Goal: Use online tool/utility

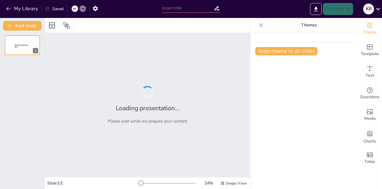
type input "Feeling Like a Fraud? Let’s Talk [MEDICAL_DATA] in Tech"
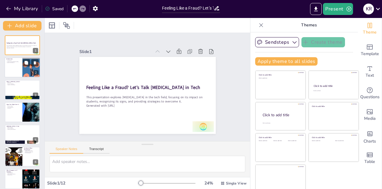
click at [13, 74] on div at bounding box center [22, 67] width 36 height 20
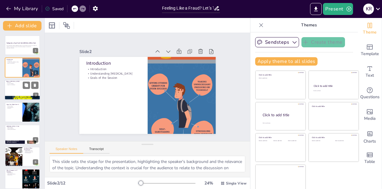
click at [23, 91] on div at bounding box center [22, 89] width 36 height 20
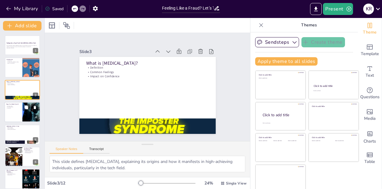
click at [19, 113] on div at bounding box center [22, 112] width 36 height 20
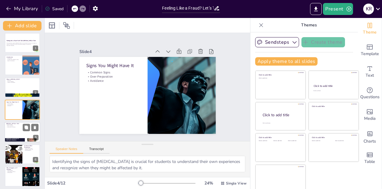
click at [15, 136] on div at bounding box center [22, 132] width 36 height 20
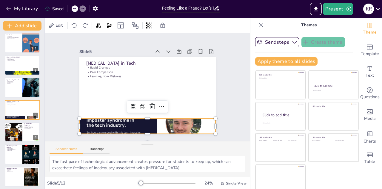
click at [125, 125] on div at bounding box center [139, 125] width 149 height 98
click at [17, 136] on div at bounding box center [13, 132] width 30 height 20
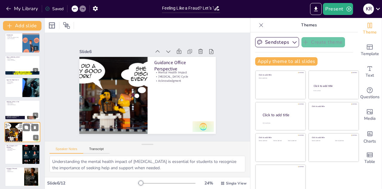
scroll to position [47, 0]
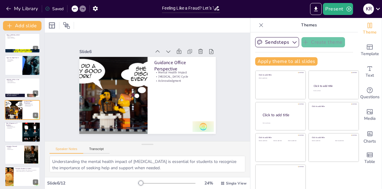
click at [10, 132] on div at bounding box center [22, 132] width 36 height 20
type textarea "The high standards set in tech culture can lead to feelings of inadequacy, maki…"
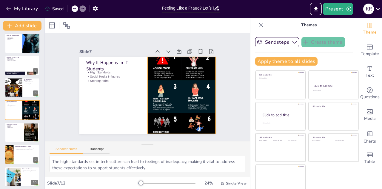
click at [166, 94] on div at bounding box center [173, 111] width 145 height 182
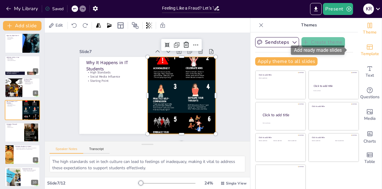
click at [367, 48] on icon "Add ready made slides" at bounding box center [370, 46] width 7 height 7
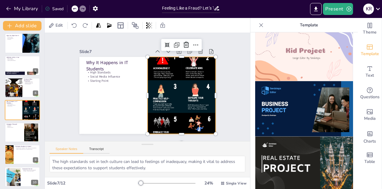
scroll to position [513, 0]
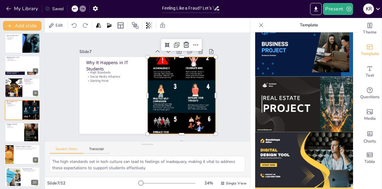
click at [300, 132] on img at bounding box center [304, 159] width 98 height 55
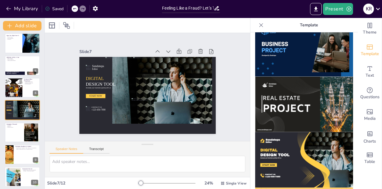
click at [75, 7] on icon at bounding box center [75, 9] width 4 height 4
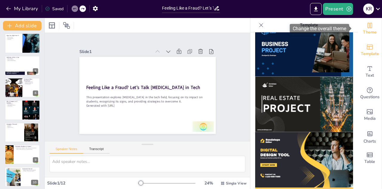
click at [370, 29] on span "Theme" at bounding box center [370, 32] width 14 height 7
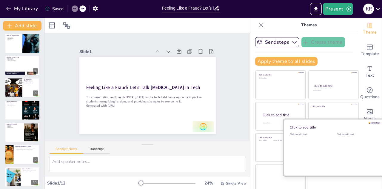
scroll to position [3, 0]
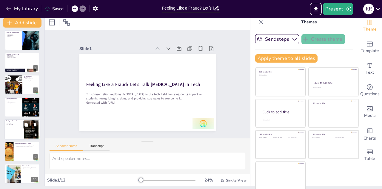
click at [14, 133] on div at bounding box center [22, 129] width 36 height 20
type textarea "Developing awareness of impostor thoughts is crucial for students to manage the…"
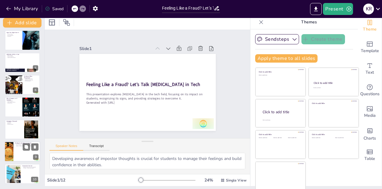
scroll to position [91, 0]
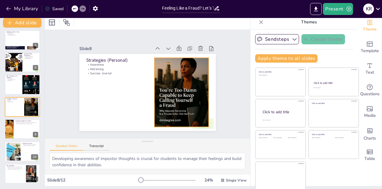
click at [191, 99] on div at bounding box center [177, 102] width 77 height 95
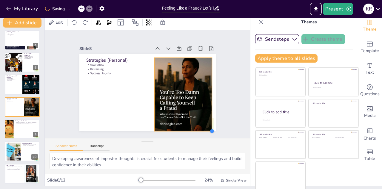
drag, startPoint x: 203, startPoint y: 122, endPoint x: 198, endPoint y: 111, distance: 12.6
click at [198, 146] on div at bounding box center [195, 149] width 6 height 6
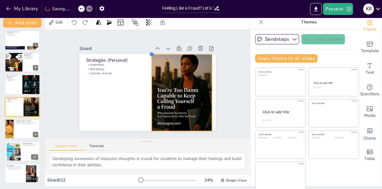
drag, startPoint x: 148, startPoint y: 56, endPoint x: 145, endPoint y: 53, distance: 3.8
click at [155, 53] on div at bounding box center [158, 56] width 6 height 6
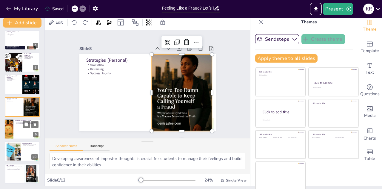
click at [25, 132] on div at bounding box center [22, 129] width 36 height 20
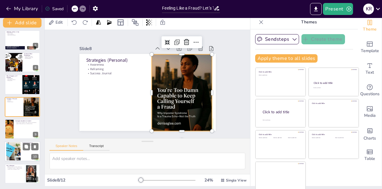
scroll to position [114, 0]
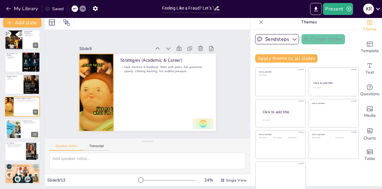
click at [97, 99] on div at bounding box center [96, 87] width 156 height 92
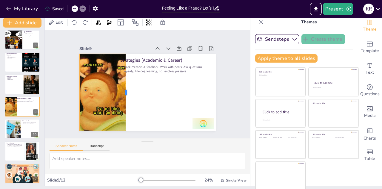
drag, startPoint x: 108, startPoint y: 90, endPoint x: 120, endPoint y: 98, distance: 14.6
click at [120, 98] on div at bounding box center [127, 88] width 21 height 76
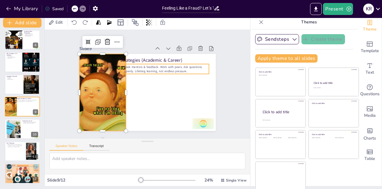
click at [140, 67] on p "Seek mentors & feedback. Work with peers. Ask questions openly. Lifelong learni…" at bounding box center [170, 87] width 66 height 72
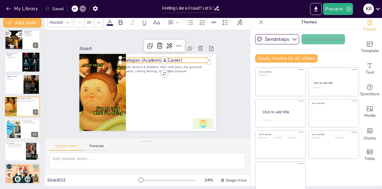
click at [143, 57] on p "Strategies (Academic & Career)" at bounding box center [167, 62] width 89 height 16
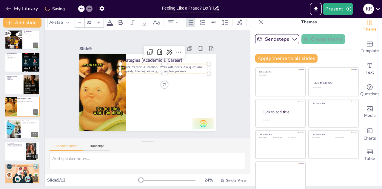
click at [141, 67] on p "Seek mentors & feedback. Work with peers. Ask questions openly. Lifelong learni…" at bounding box center [167, 72] width 88 height 27
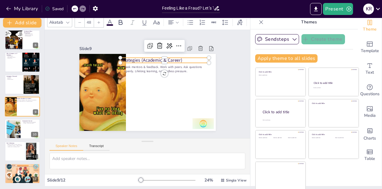
click at [137, 57] on p "Strategies (Academic & Career)" at bounding box center [171, 66] width 86 height 33
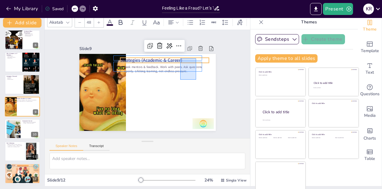
drag, startPoint x: 196, startPoint y: 79, endPoint x: 180, endPoint y: 58, distance: 26.5
type input "--"
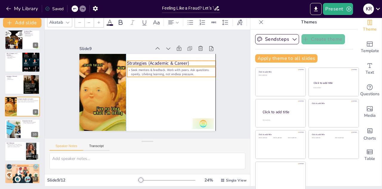
drag, startPoint x: 183, startPoint y: 65, endPoint x: 191, endPoint y: 68, distance: 8.0
click at [191, 68] on p "Seek mentors & feedback. Work with peers. Ask questions openly. Lifelong learni…" at bounding box center [172, 74] width 89 height 18
click at [231, 84] on div "Slide 1 Feeling Like a Fraud? Let’s Talk [MEDICAL_DATA] in Tech This presentati…" at bounding box center [148, 84] width 232 height 182
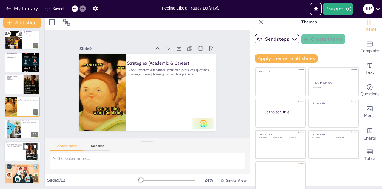
click at [23, 152] on div at bounding box center [22, 151] width 36 height 20
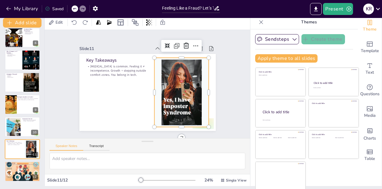
click at [177, 96] on div at bounding box center [175, 105] width 91 height 91
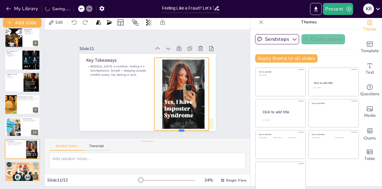
drag, startPoint x: 175, startPoint y: 125, endPoint x: 177, endPoint y: 128, distance: 4.0
click at [177, 130] on div at bounding box center [181, 132] width 55 height 5
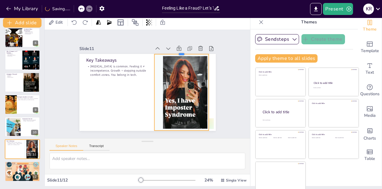
drag, startPoint x: 175, startPoint y: 55, endPoint x: 174, endPoint y: 51, distance: 4.1
click at [174, 53] on div at bounding box center [189, 64] width 53 height 22
click at [222, 88] on div "Slide 1 Feeling Like a Fraud? Let’s Talk [MEDICAL_DATA] in Tech This presentati…" at bounding box center [148, 84] width 148 height 224
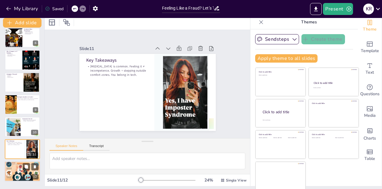
click at [16, 168] on div at bounding box center [22, 171] width 36 height 24
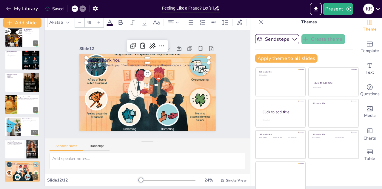
click at [100, 56] on p "Q&A / Thank You" at bounding box center [157, 62] width 115 height 56
click at [175, 23] on div at bounding box center [174, 22] width 12 height 7
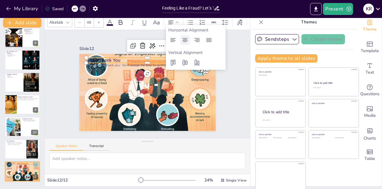
click at [185, 38] on icon at bounding box center [185, 40] width 5 height 4
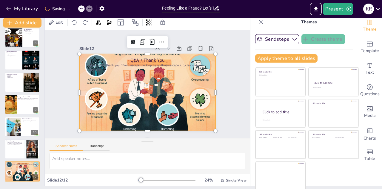
click at [172, 53] on div at bounding box center [145, 91] width 158 height 129
click at [24, 43] on div at bounding box center [22, 37] width 36 height 20
type textarea "Understanding the mental health impact of [MEDICAL_DATA] is essential for stude…"
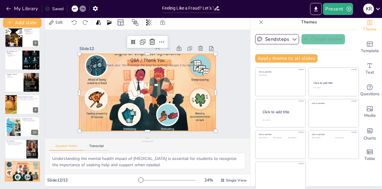
scroll to position [47, 0]
